Goal: Find contact information: Find contact information

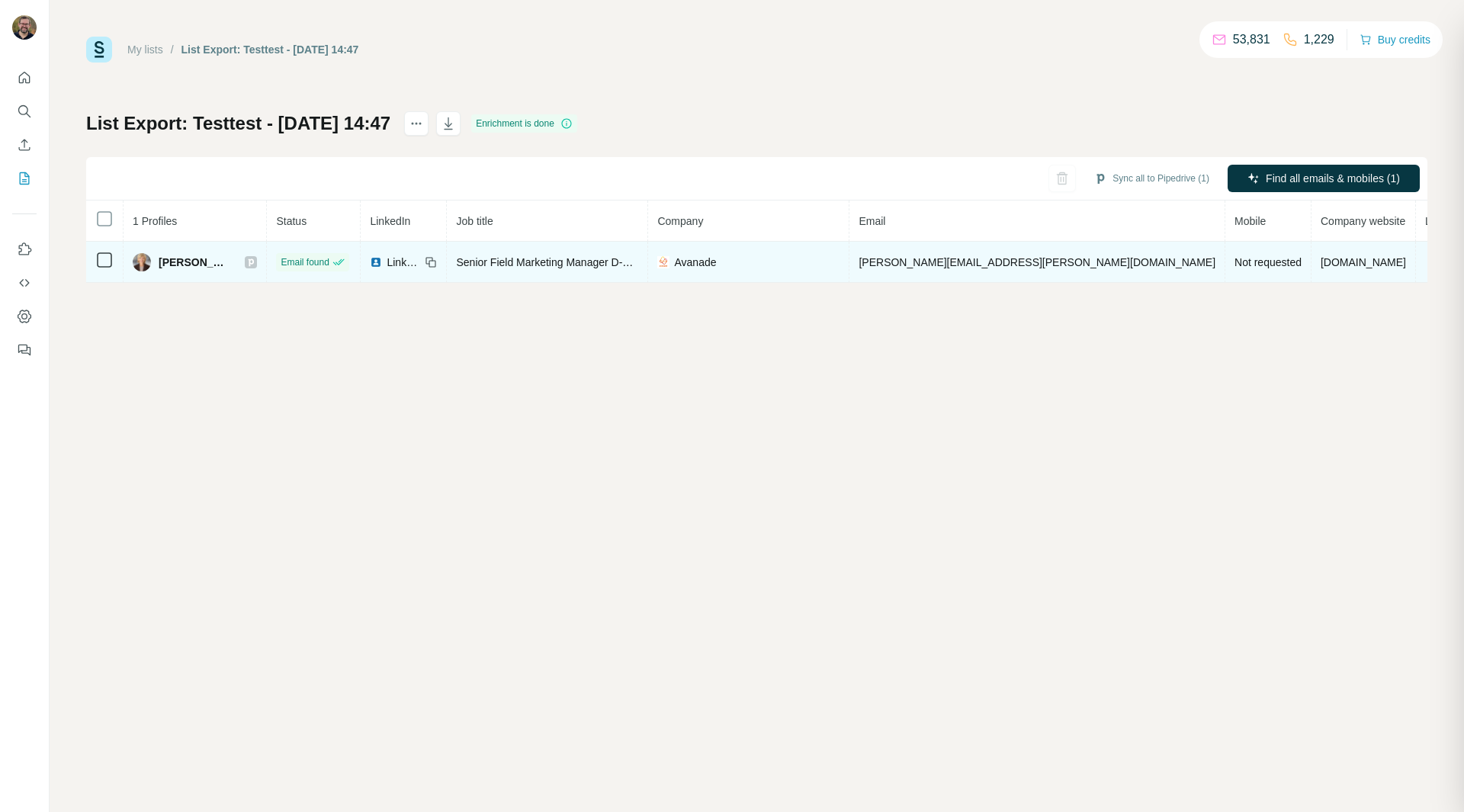
click at [175, 261] on span "[PERSON_NAME]" at bounding box center [193, 262] width 71 height 15
click at [142, 261] on img at bounding box center [141, 262] width 18 height 18
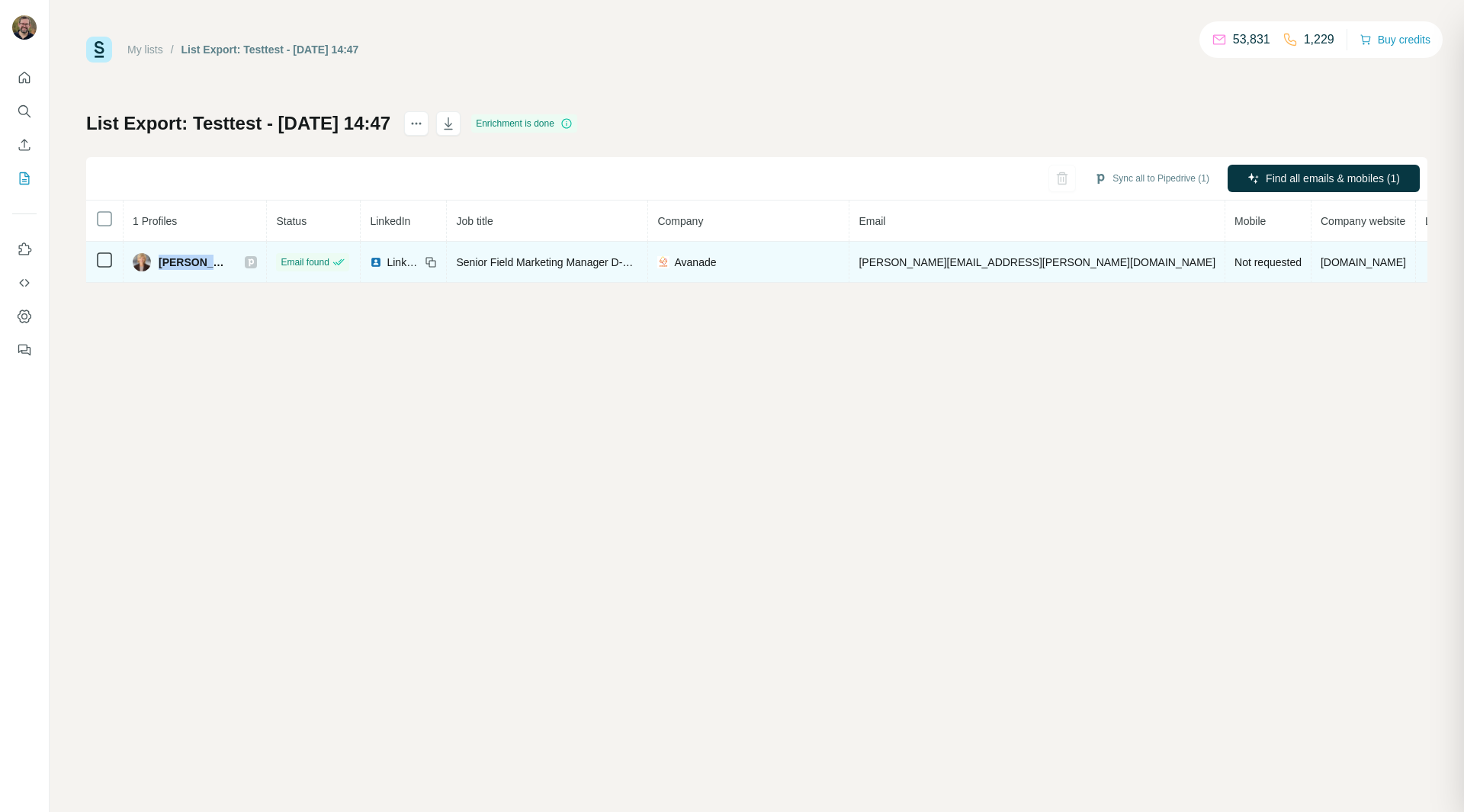
click at [142, 261] on img at bounding box center [141, 262] width 18 height 18
click at [407, 258] on span "LinkedIn" at bounding box center [403, 262] width 34 height 15
